Goal: Find specific page/section: Find specific page/section

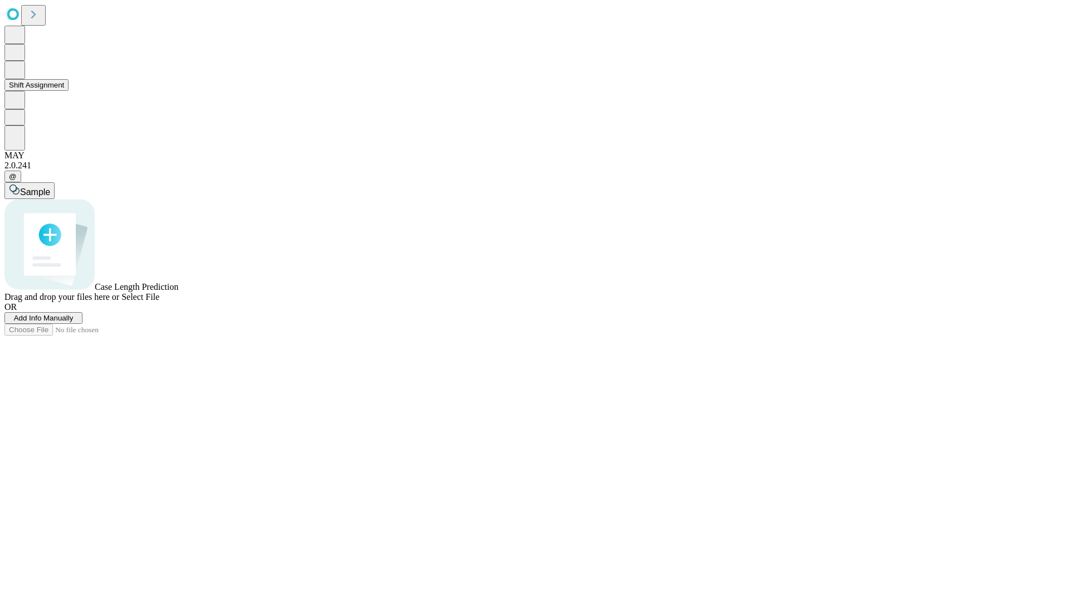
click at [69, 91] on button "Shift Assignment" at bounding box center [36, 85] width 64 height 12
